Goal: Check status: Check status

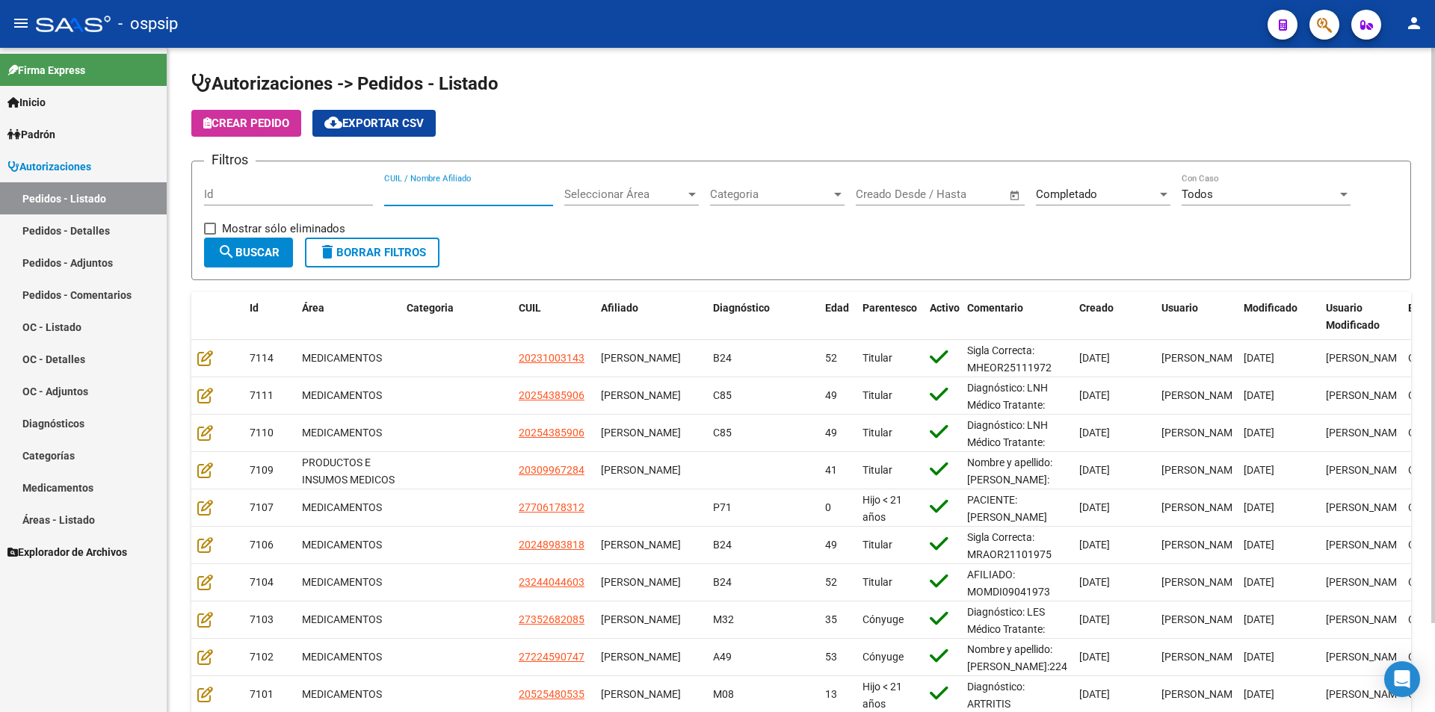
click at [503, 199] on input "CUIL / Nombre Afiliado" at bounding box center [468, 194] width 169 height 13
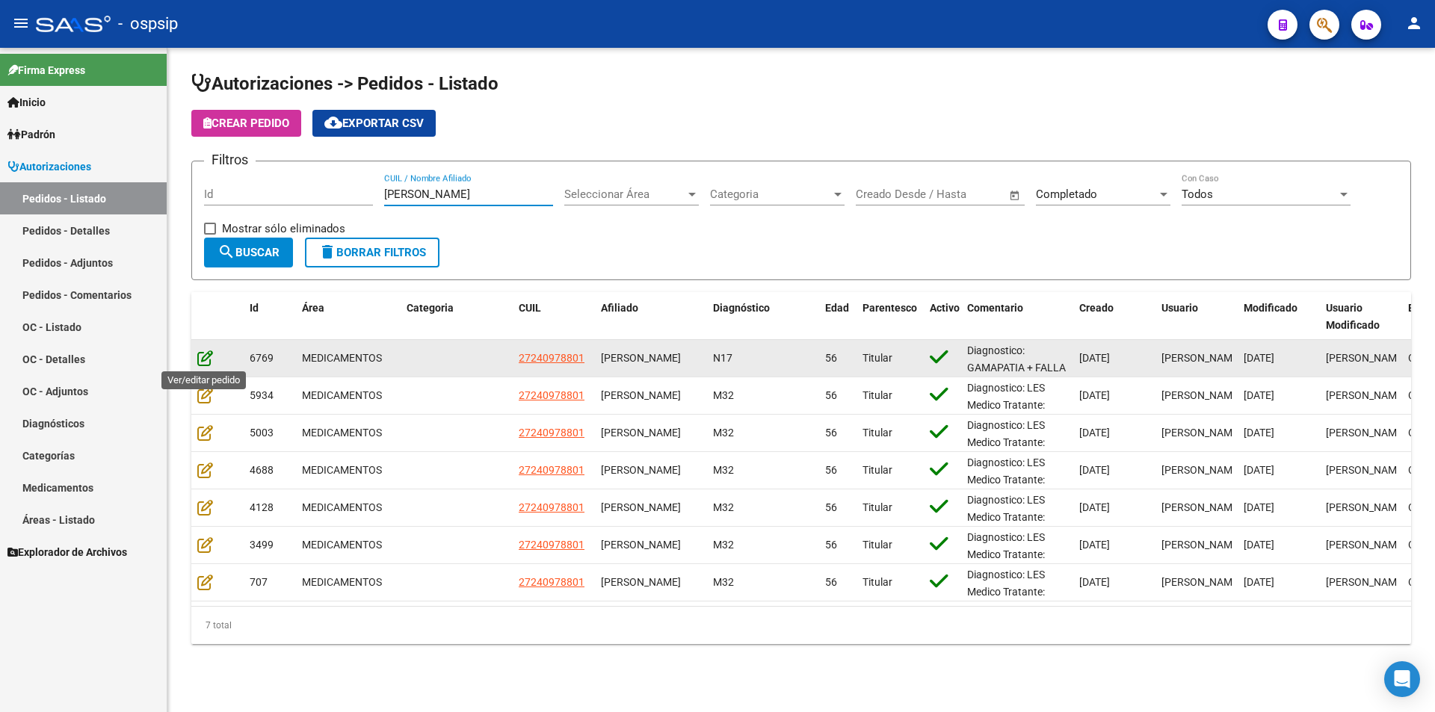
type input "[PERSON_NAME]"
click at [201, 362] on icon at bounding box center [205, 358] width 16 height 16
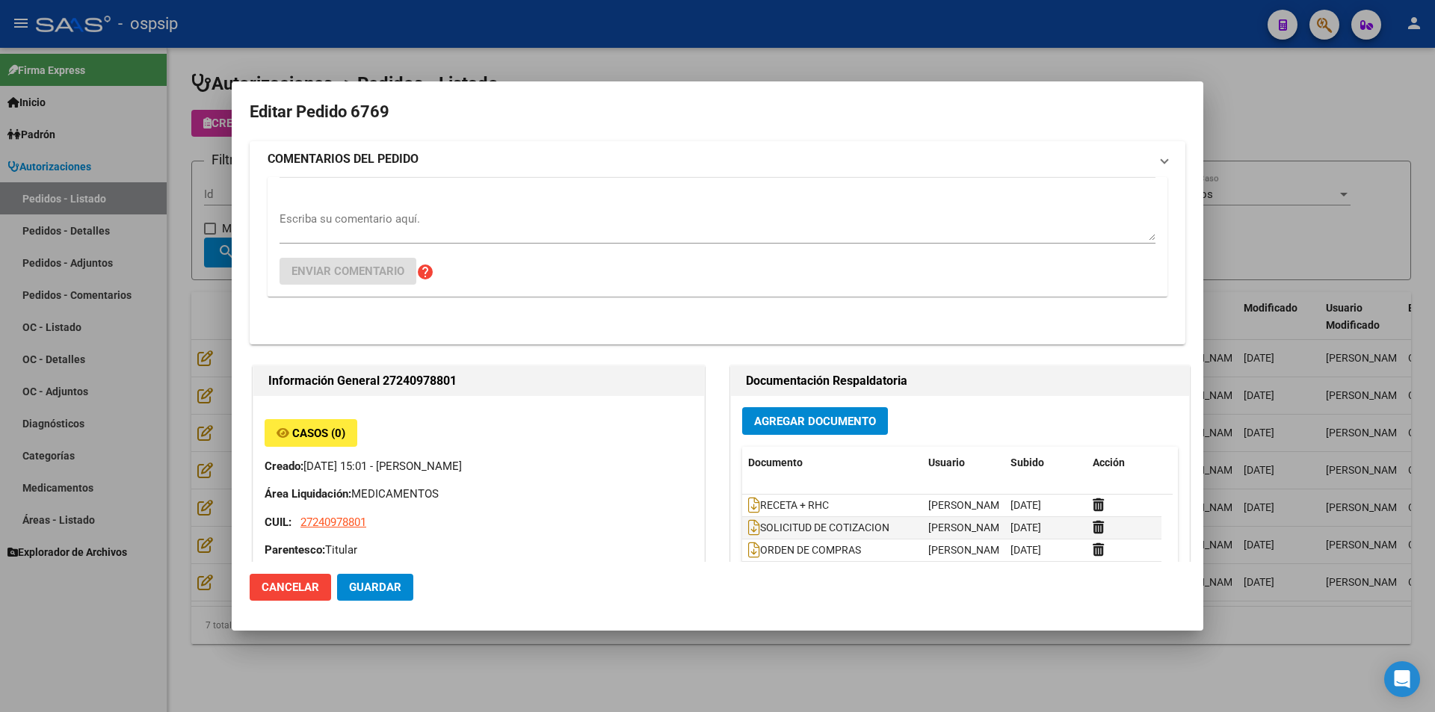
type input "[GEOGRAPHIC_DATA], [GEOGRAPHIC_DATA][PERSON_NAME] 1529"
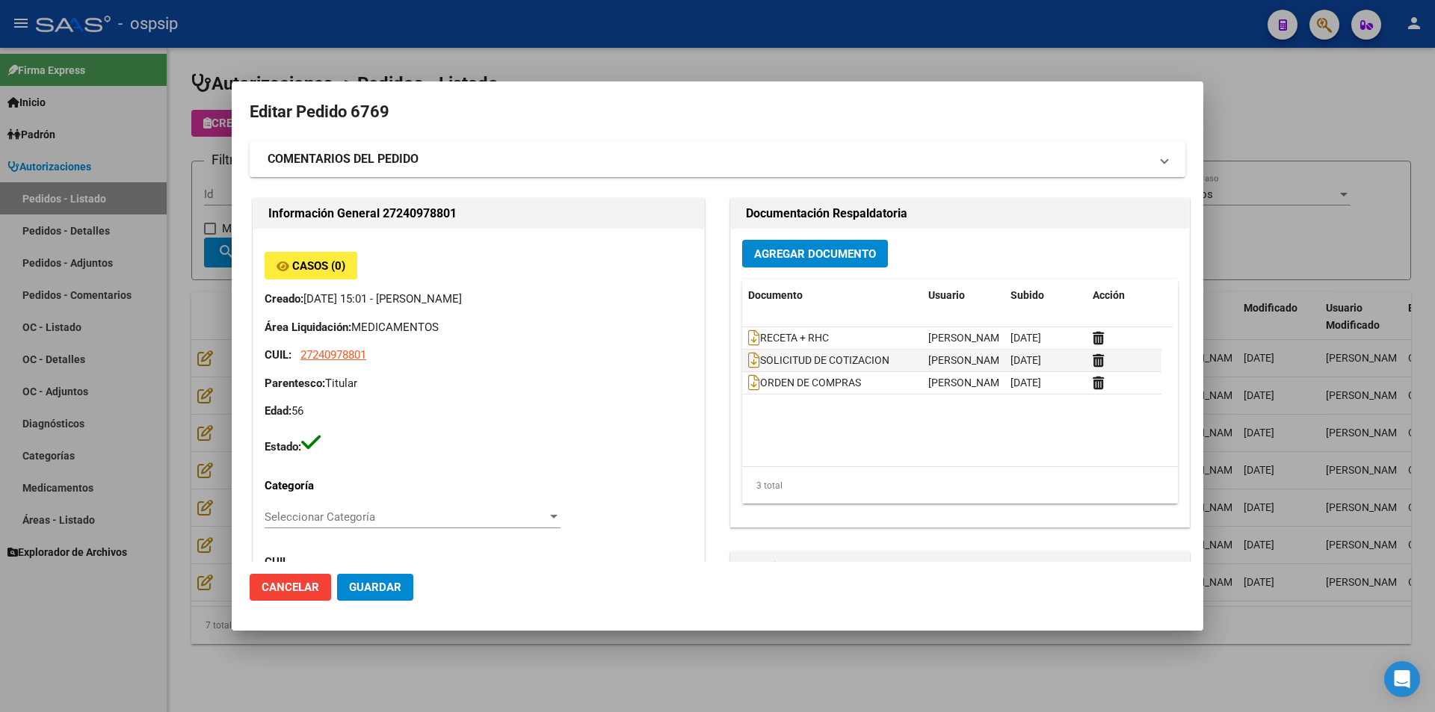
click at [90, 331] on div at bounding box center [717, 356] width 1435 height 712
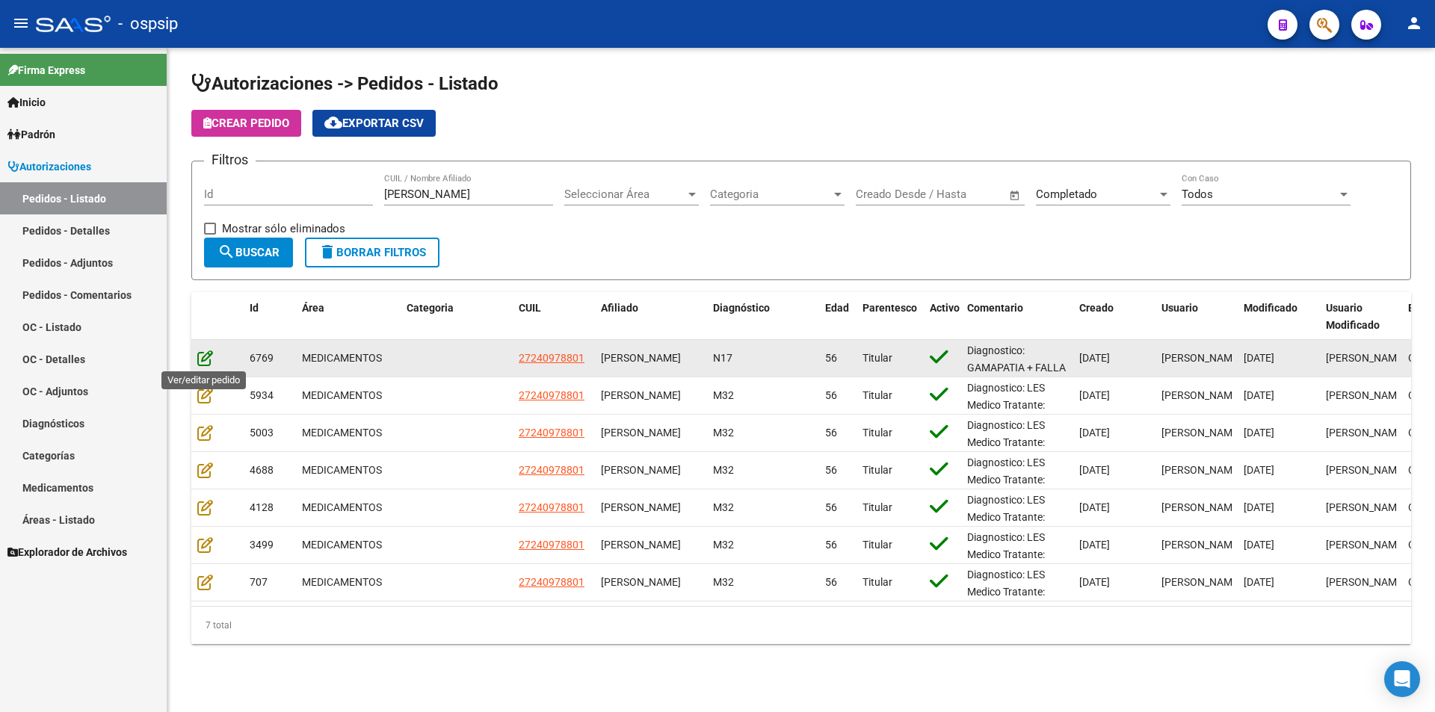
click at [209, 364] on icon at bounding box center [205, 358] width 16 height 16
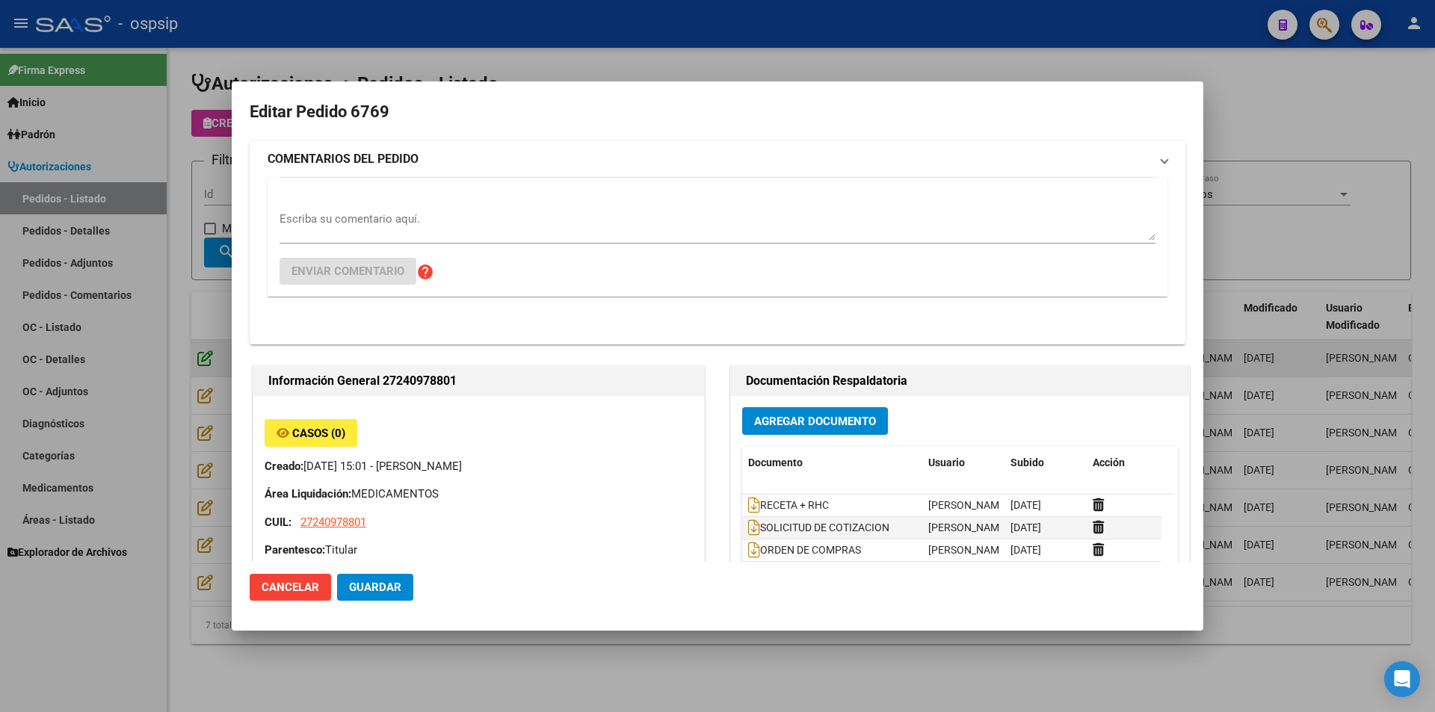
type input "[GEOGRAPHIC_DATA], [GEOGRAPHIC_DATA][PERSON_NAME] 1529"
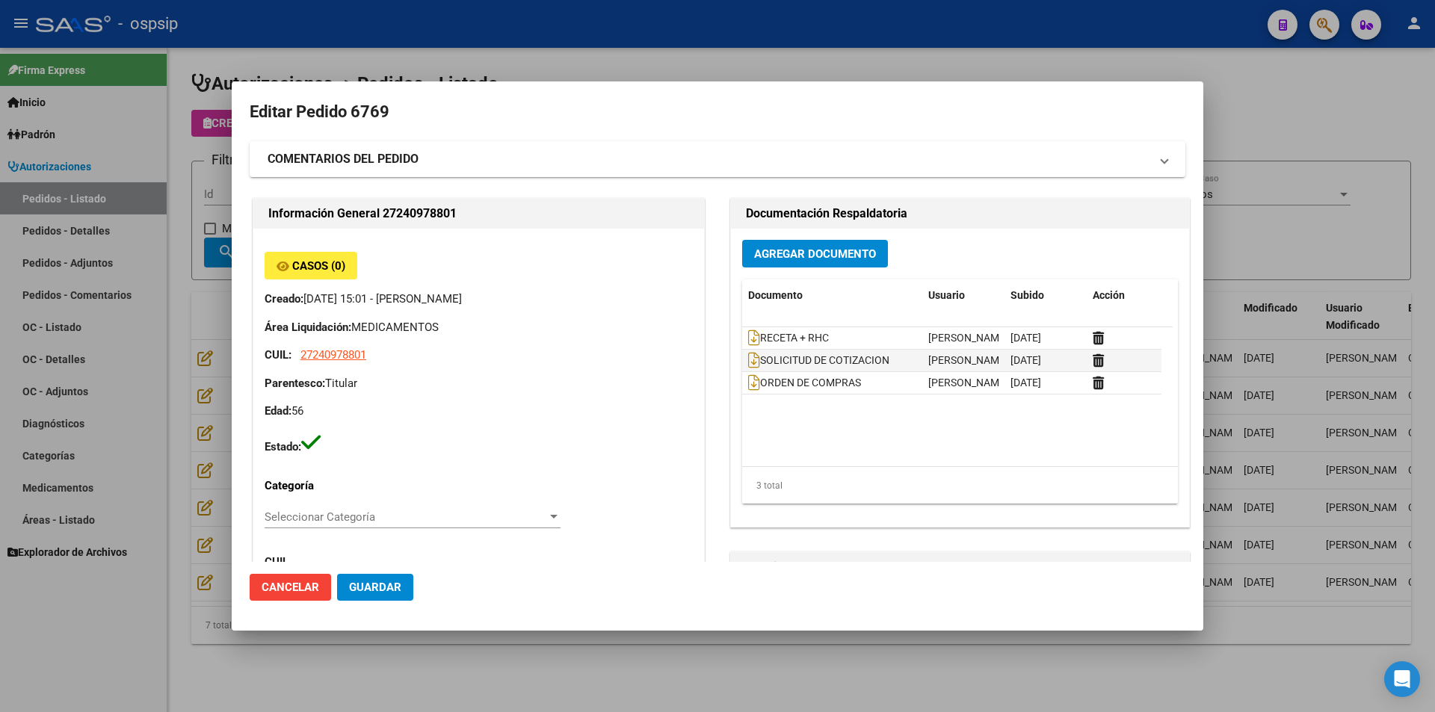
click at [207, 342] on div at bounding box center [717, 356] width 1435 height 712
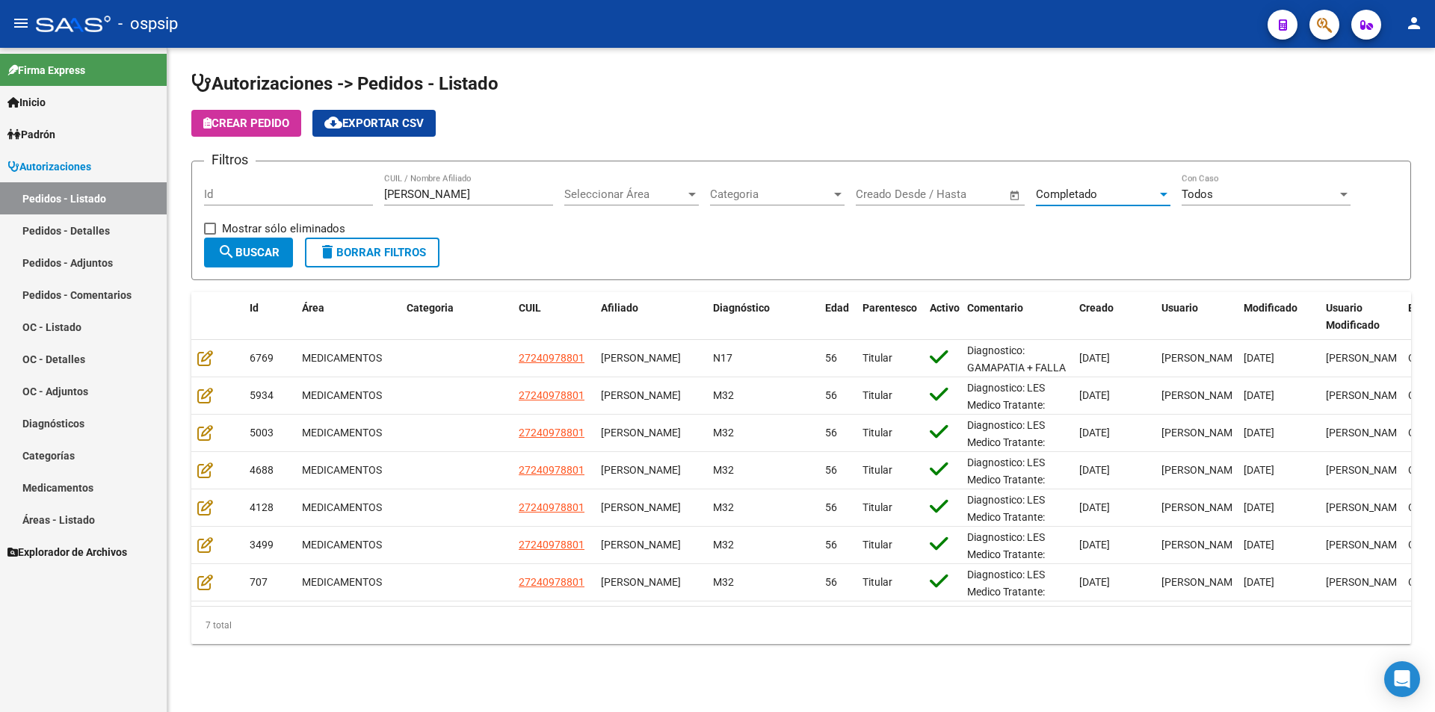
click at [1077, 192] on span "Completado" at bounding box center [1066, 194] width 61 height 13
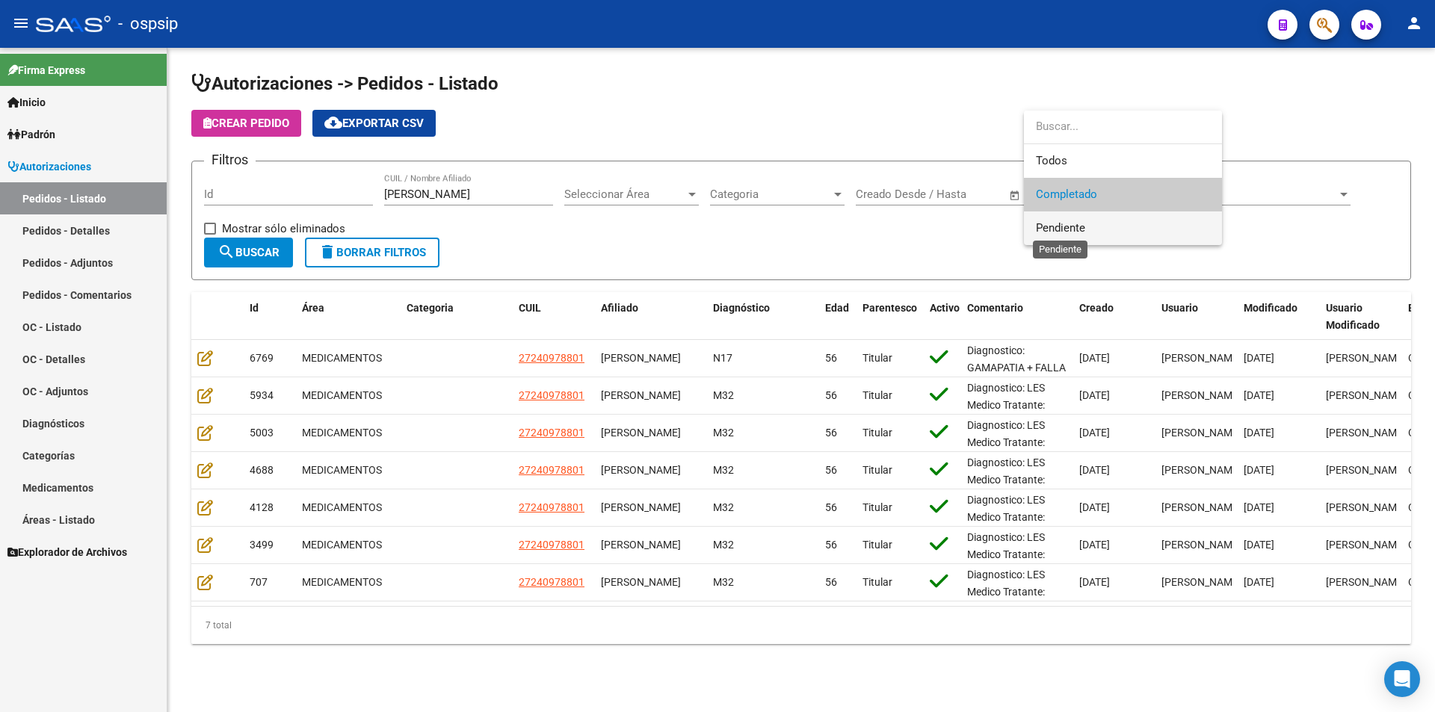
click at [1075, 229] on span "Pendiente" at bounding box center [1060, 227] width 49 height 13
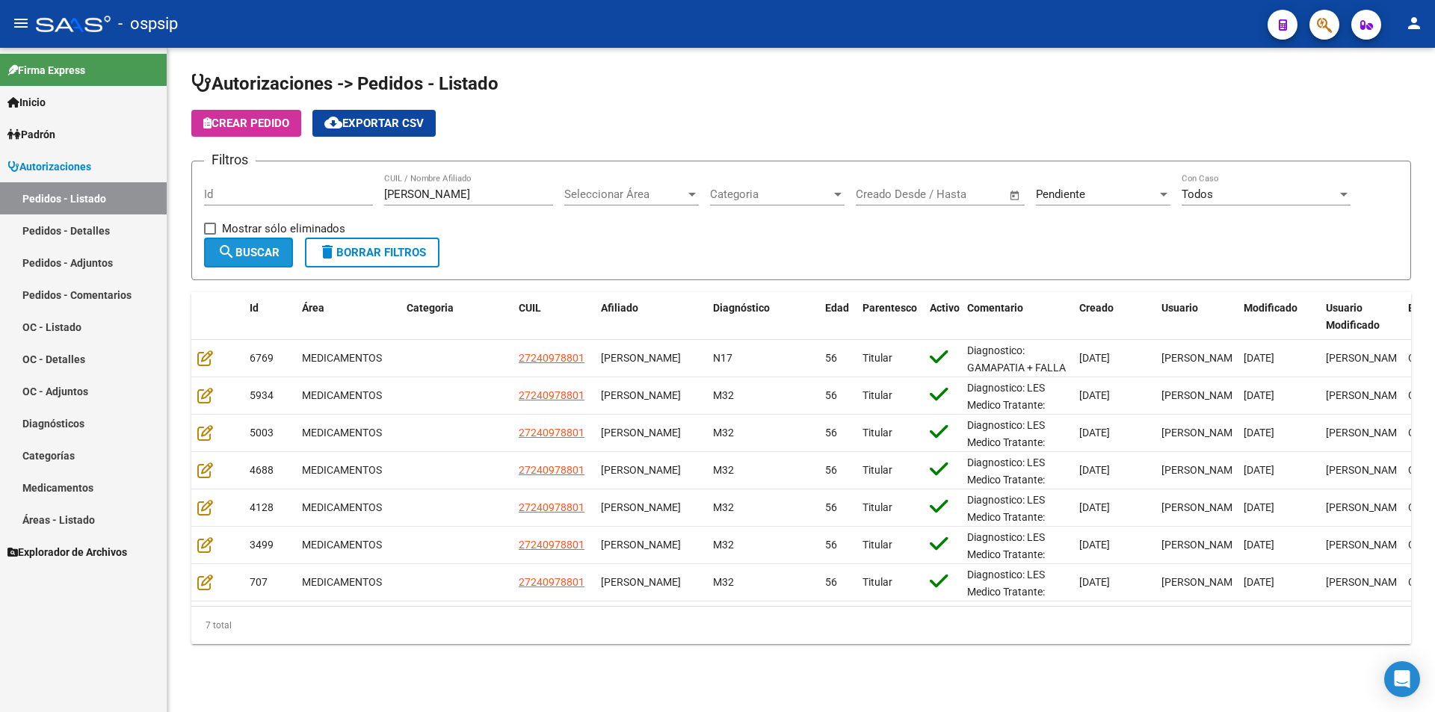
click at [265, 253] on span "search Buscar" at bounding box center [249, 252] width 62 height 13
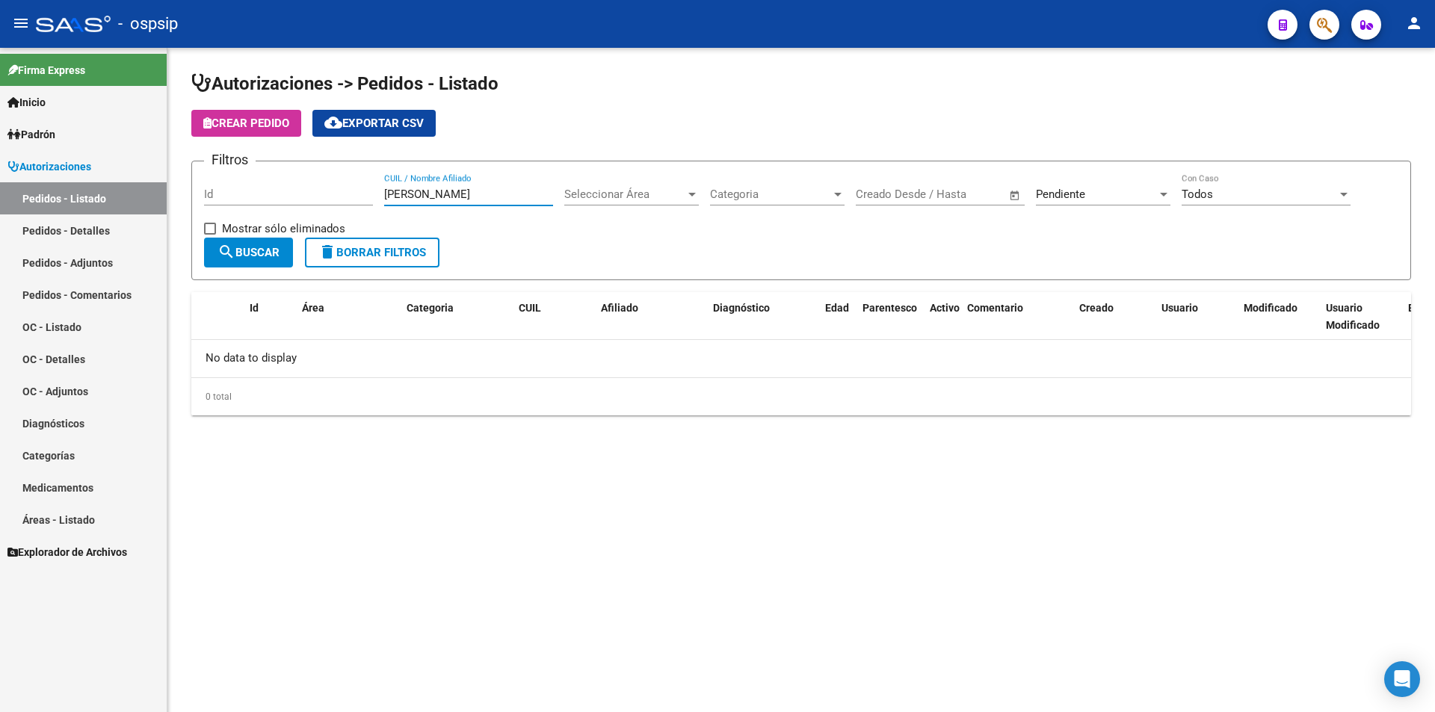
drag, startPoint x: 474, startPoint y: 188, endPoint x: 541, endPoint y: 200, distance: 67.6
click at [541, 200] on input "[PERSON_NAME]" at bounding box center [468, 194] width 169 height 13
click at [274, 189] on input "Id" at bounding box center [288, 194] width 169 height 13
